Goal: Task Accomplishment & Management: Use online tool/utility

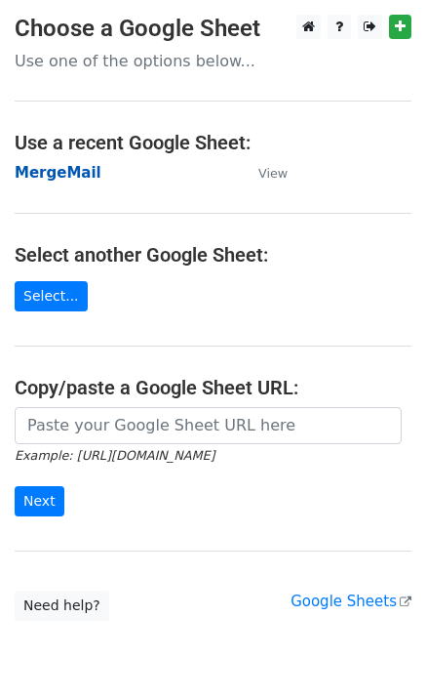
click at [76, 175] on strong "MergeMail" at bounding box center [58, 173] width 87 height 18
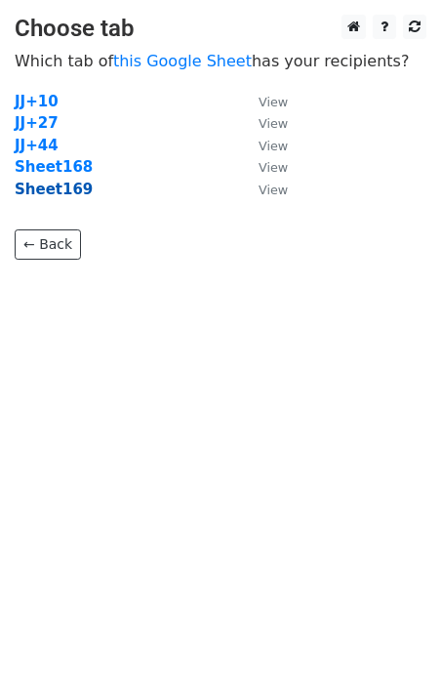
click at [56, 195] on strong "Sheet169" at bounding box center [54, 190] width 78 height 18
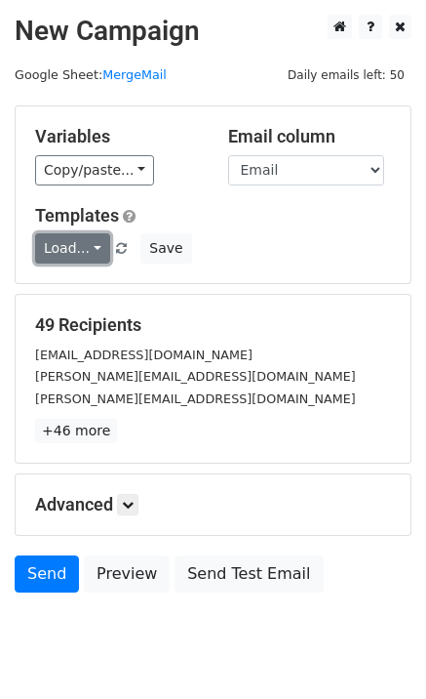
click at [80, 261] on link "Load..." at bounding box center [72, 248] width 75 height 30
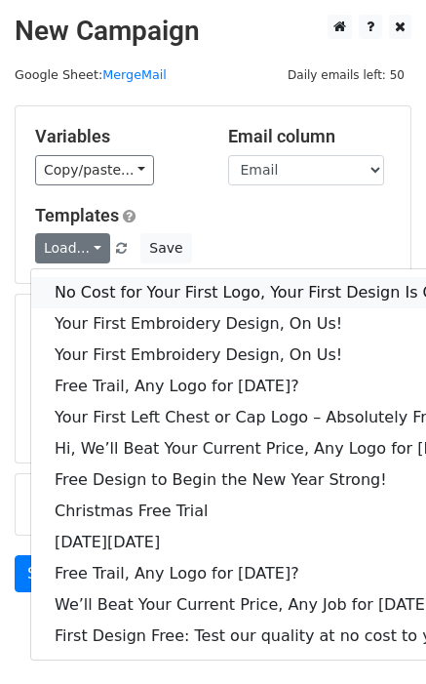
click at [109, 295] on link "No Cost for Your First Logo, Your First Design Is On Us!" at bounding box center [266, 292] width 471 height 31
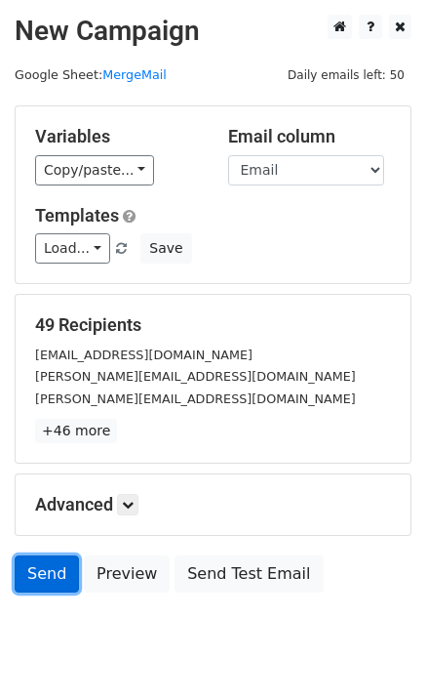
click at [38, 571] on link "Send" at bounding box center [47, 573] width 64 height 37
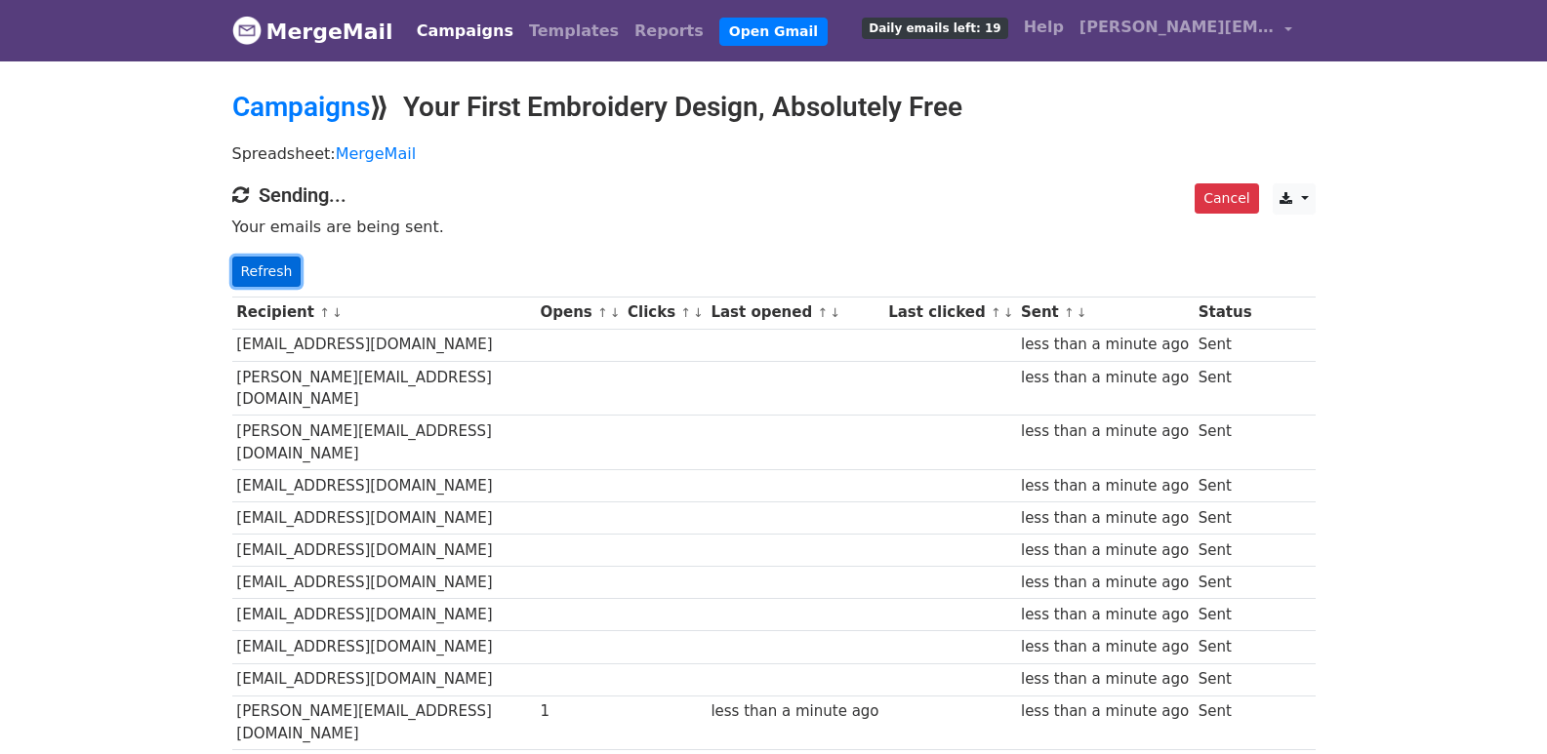
click at [275, 268] on link "Refresh" at bounding box center [266, 272] width 69 height 30
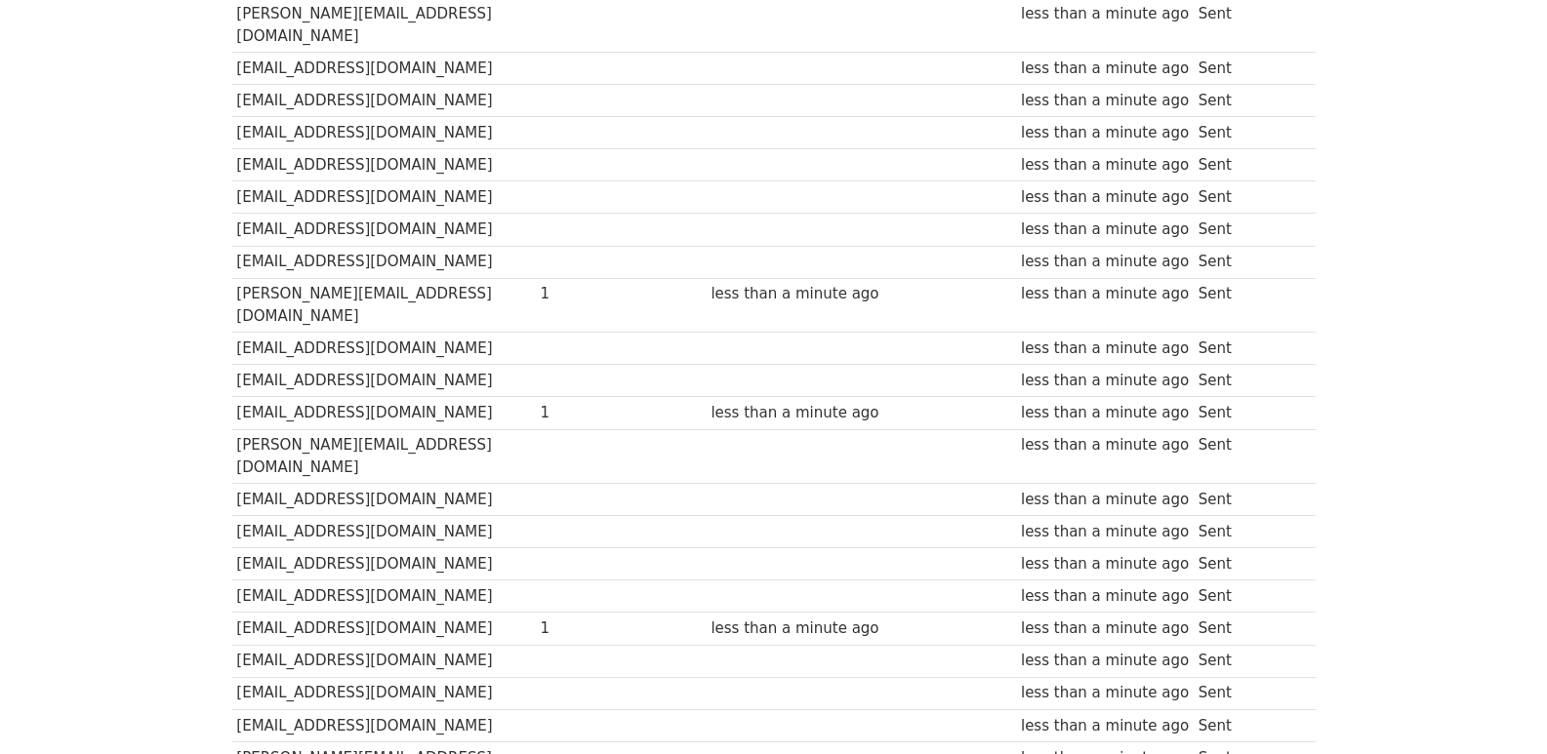
scroll to position [38, 0]
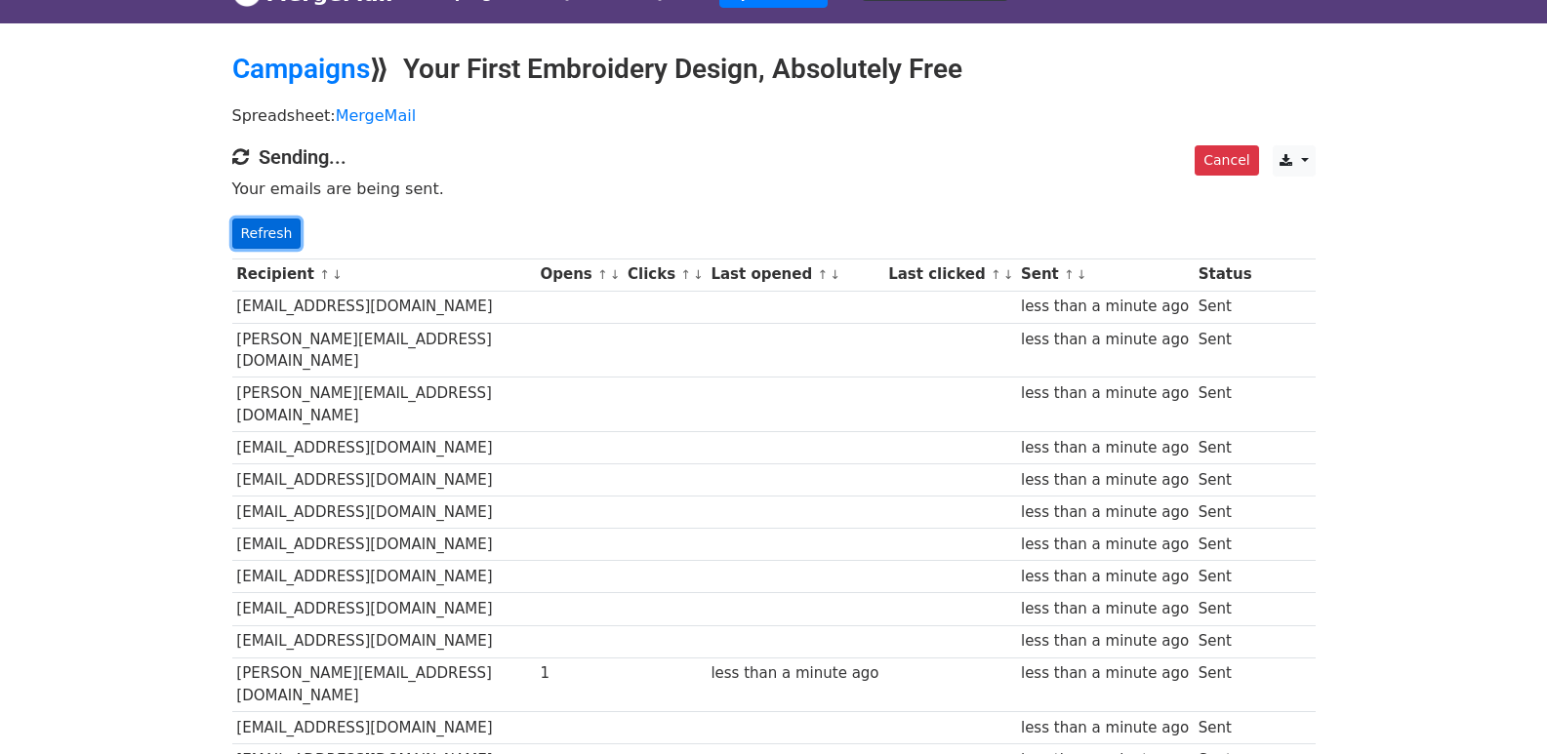
click at [276, 243] on link "Refresh" at bounding box center [266, 234] width 69 height 30
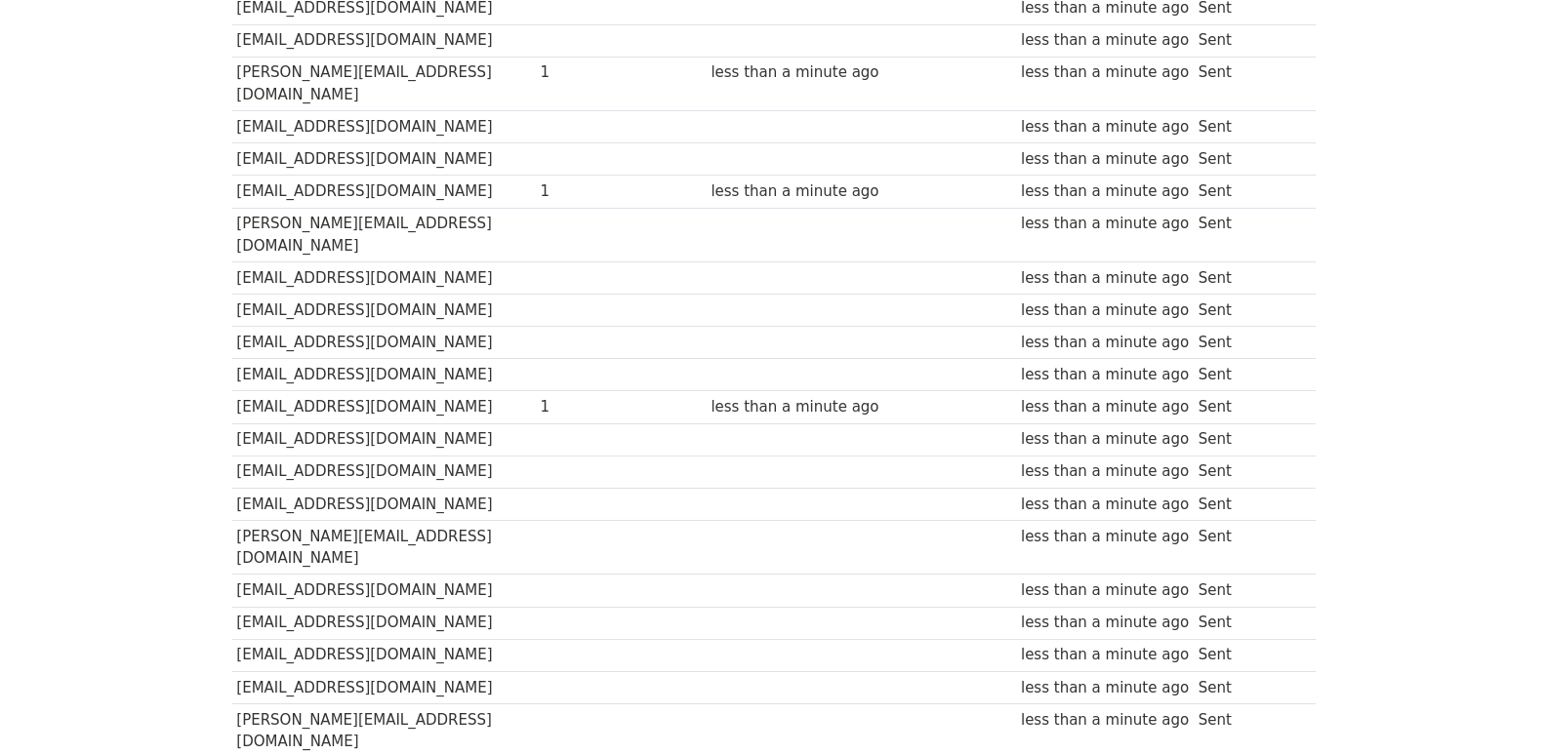
scroll to position [1339, 0]
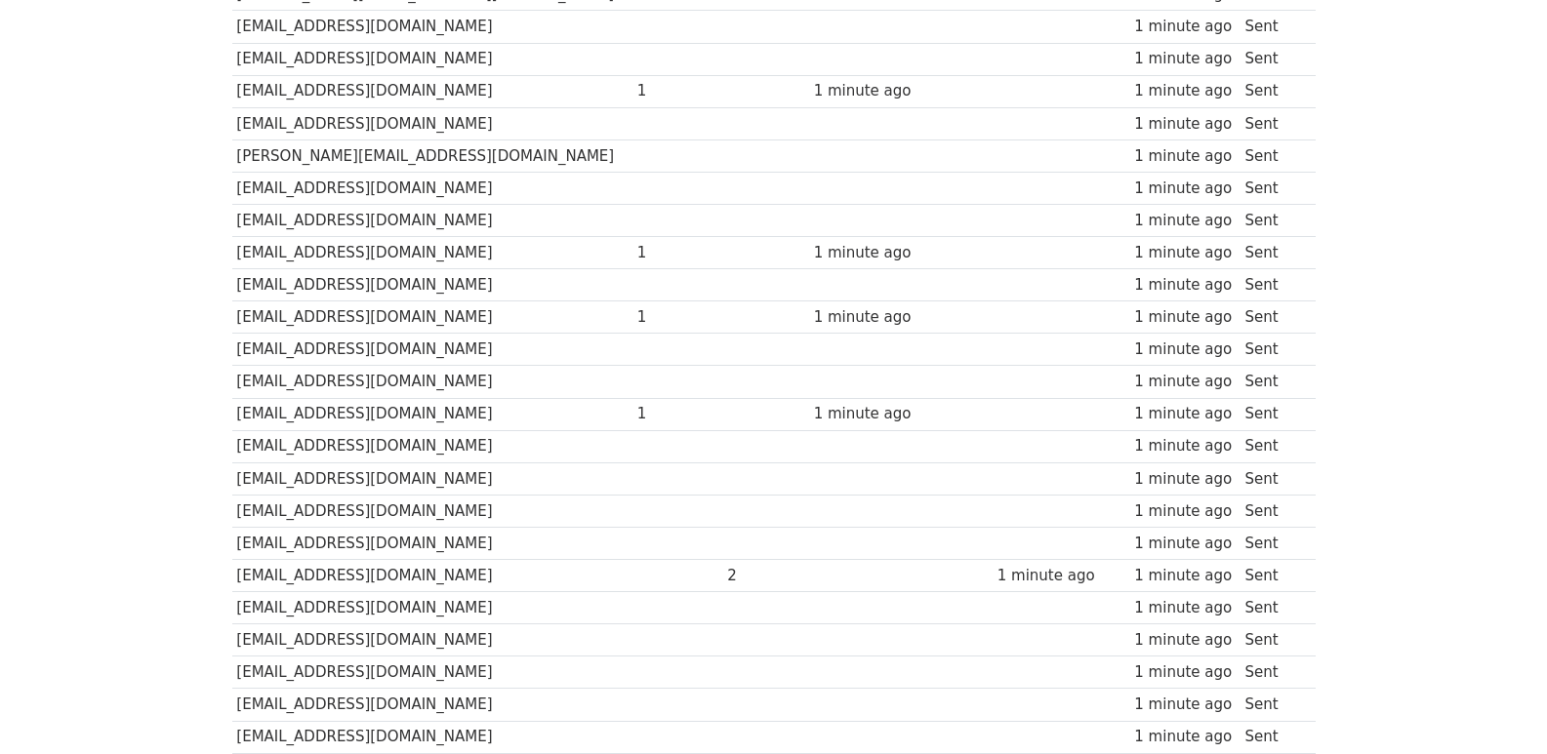
scroll to position [1326, 0]
